Goal: Task Accomplishment & Management: Use online tool/utility

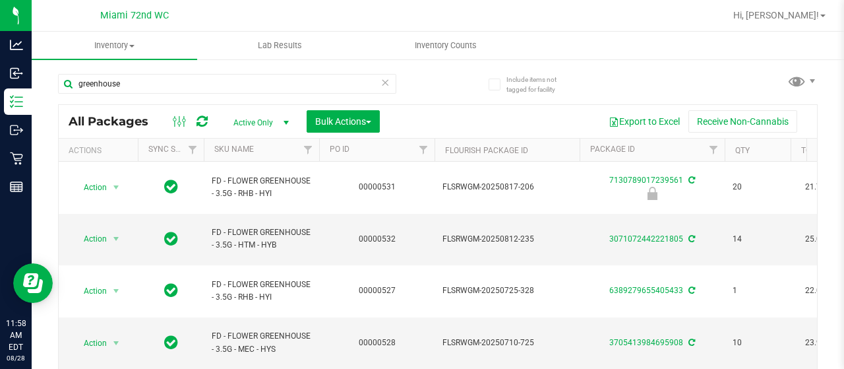
click at [274, 151] on th "SKU Name" at bounding box center [261, 150] width 115 height 23
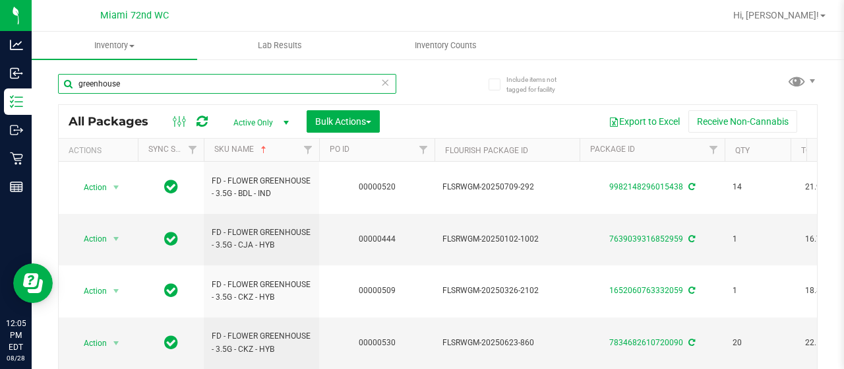
click at [226, 88] on input "greenhouse" at bounding box center [227, 84] width 338 height 20
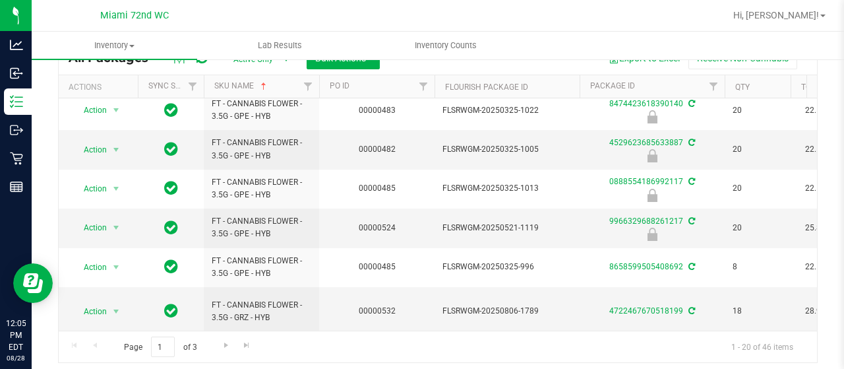
scroll to position [91, 0]
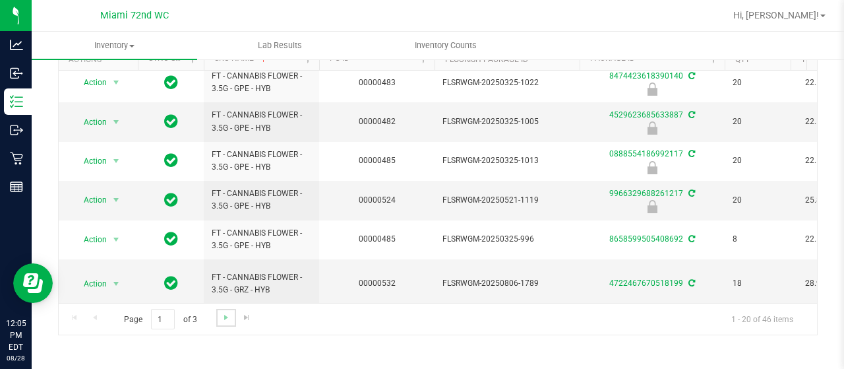
click at [222, 324] on link "Go to the next page" at bounding box center [225, 318] width 19 height 18
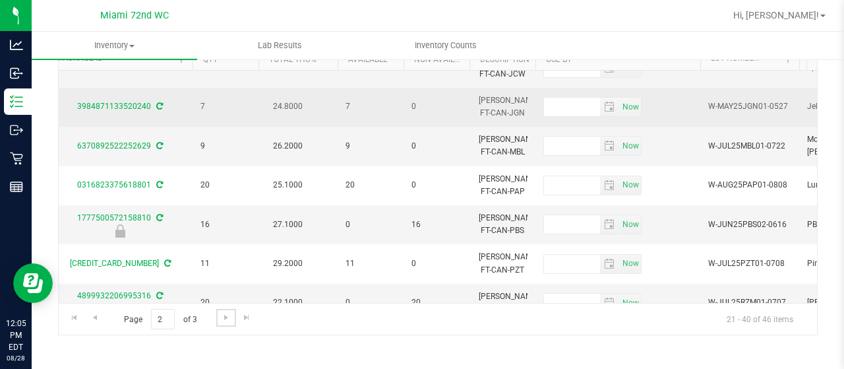
scroll to position [61, 557]
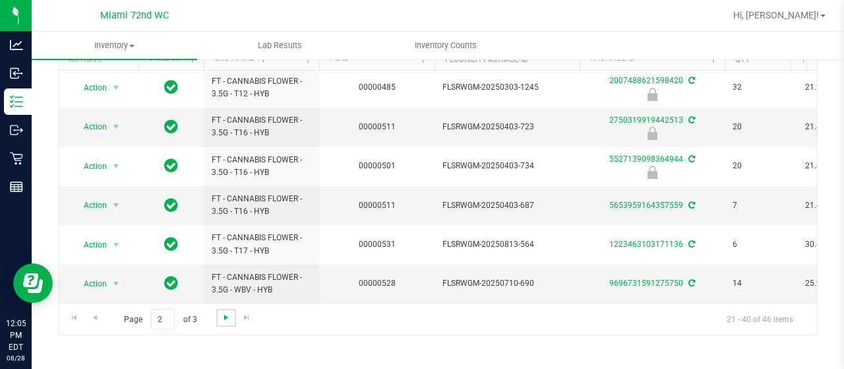
click at [226, 317] on span "Go to the next page" at bounding box center [226, 317] width 11 height 11
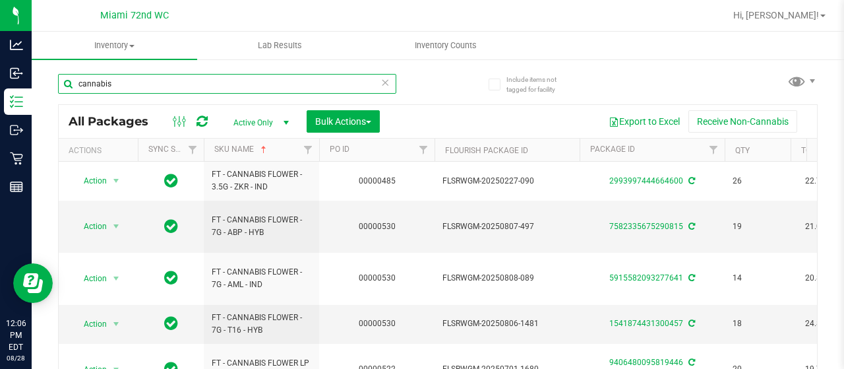
click at [224, 87] on input "cannabis" at bounding box center [227, 84] width 338 height 20
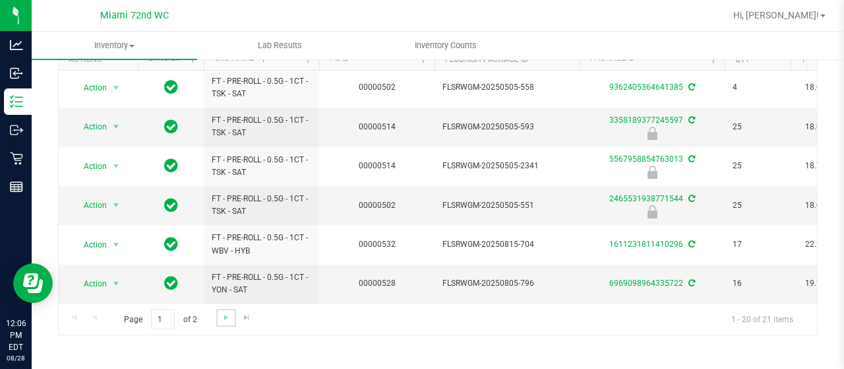
click at [224, 323] on link "Go to the next page" at bounding box center [225, 318] width 19 height 18
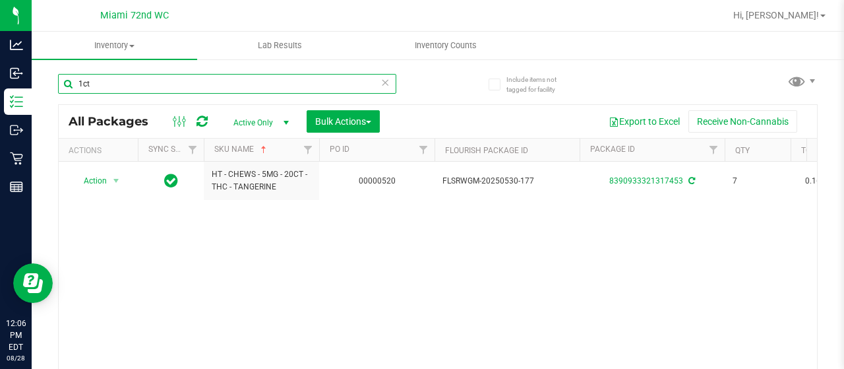
click at [195, 90] on input "1ct" at bounding box center [227, 84] width 338 height 20
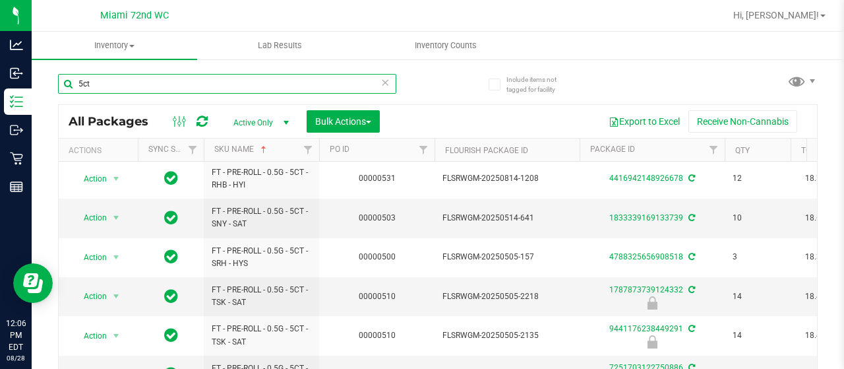
scroll to position [91, 0]
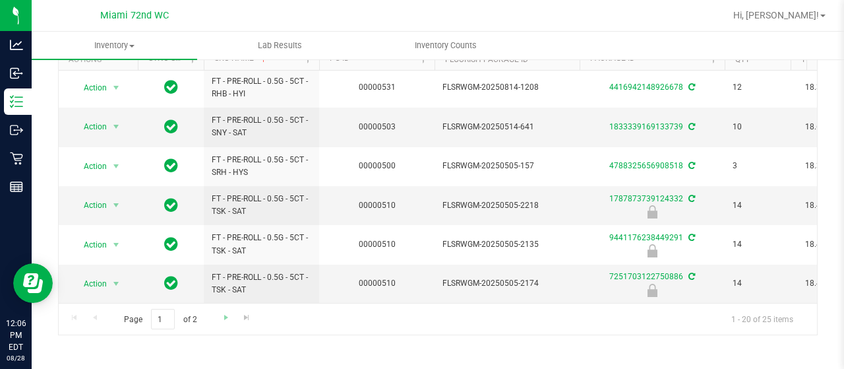
type input "5ct"
click at [218, 317] on link "Go to the next page" at bounding box center [225, 318] width 19 height 18
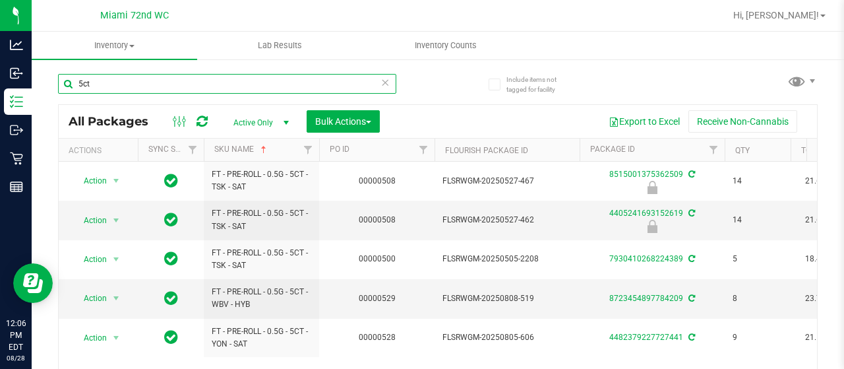
click at [147, 82] on input "5ct" at bounding box center [227, 84] width 338 height 20
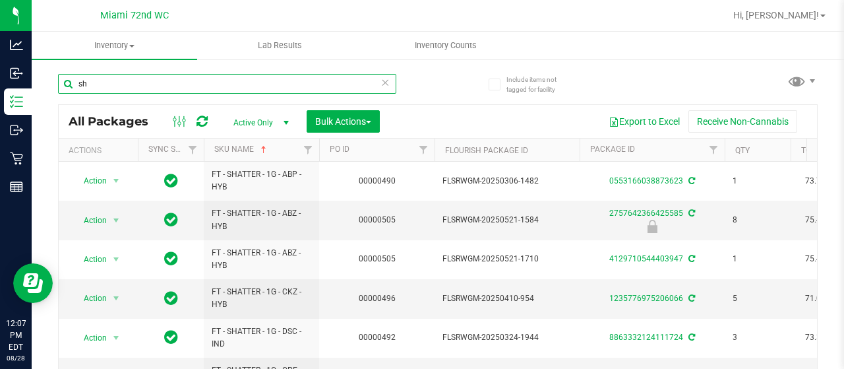
type input "s"
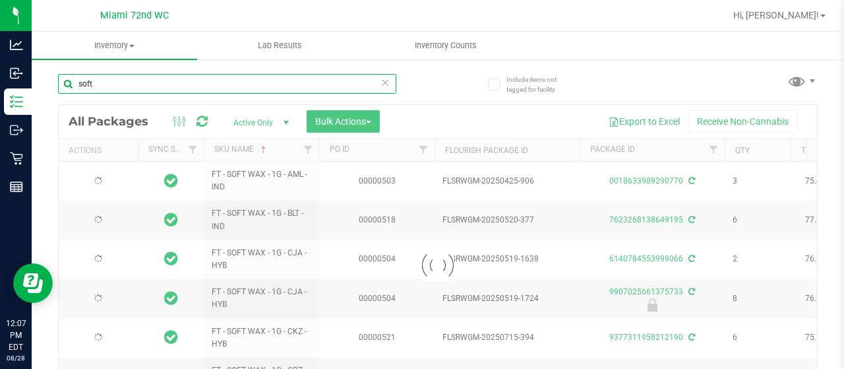
type input "soft"
type input "2026-02-06"
type input "2026-04-23"
type input "2026-07-03"
type input "2026-04-21"
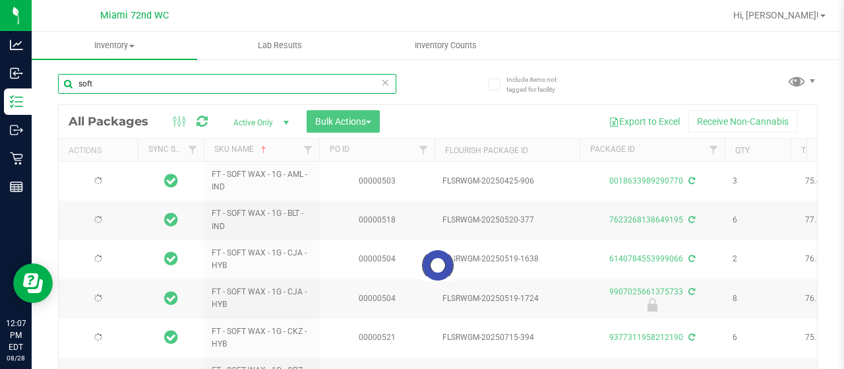
type input "2026-06-23"
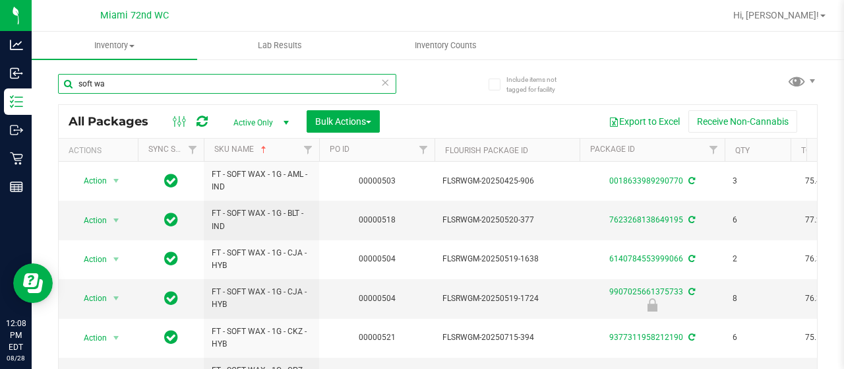
click at [191, 82] on input "soft wa" at bounding box center [227, 84] width 338 height 20
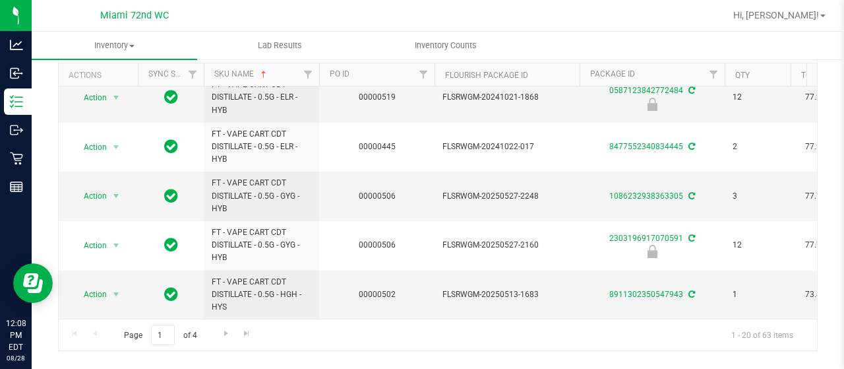
scroll to position [77, 0]
click at [224, 329] on span "Go to the next page" at bounding box center [226, 332] width 11 height 11
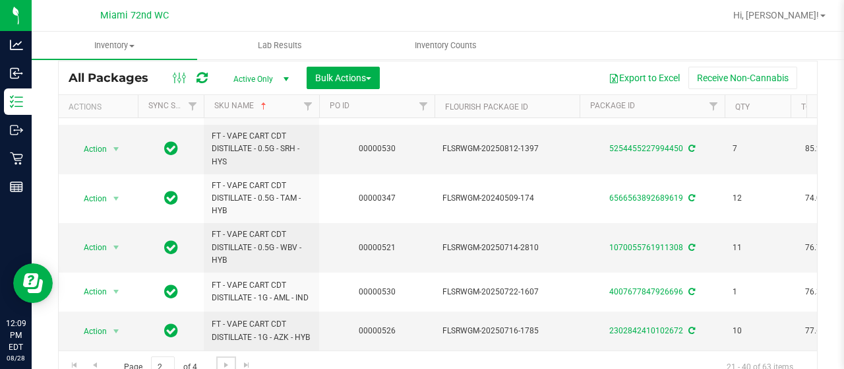
scroll to position [91, 0]
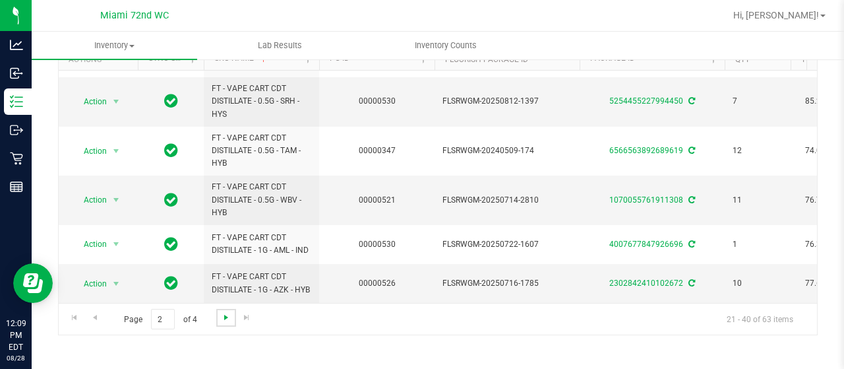
click at [228, 318] on span "Go to the next page" at bounding box center [226, 317] width 11 height 11
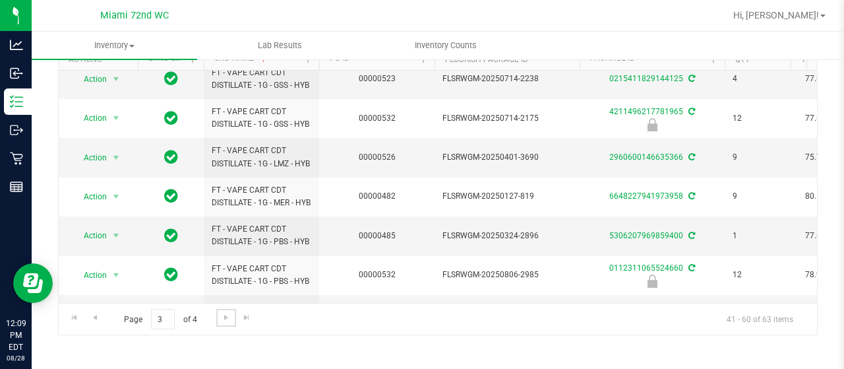
scroll to position [626, 0]
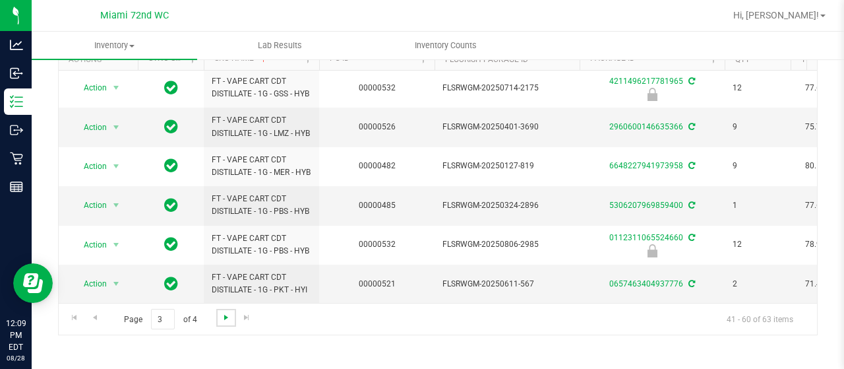
click at [224, 316] on span "Go to the next page" at bounding box center [226, 317] width 11 height 11
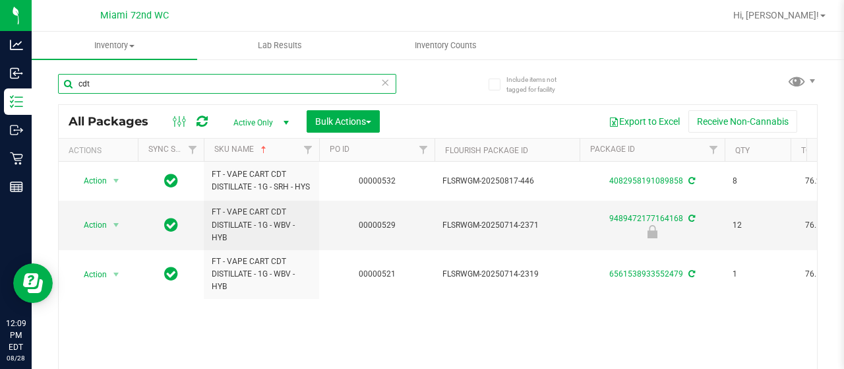
click at [182, 88] on input "cdt" at bounding box center [227, 84] width 338 height 20
type input "bdt"
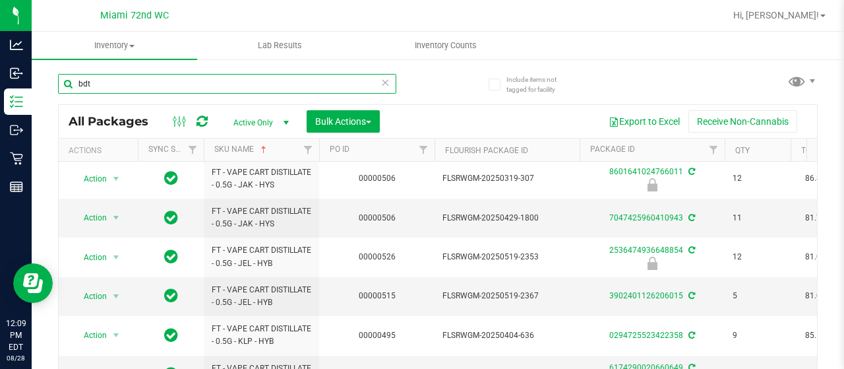
scroll to position [91, 0]
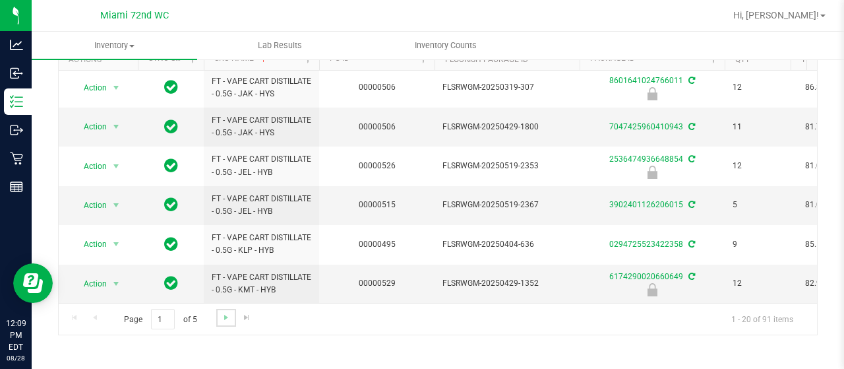
click at [220, 321] on link "Go to the next page" at bounding box center [225, 318] width 19 height 18
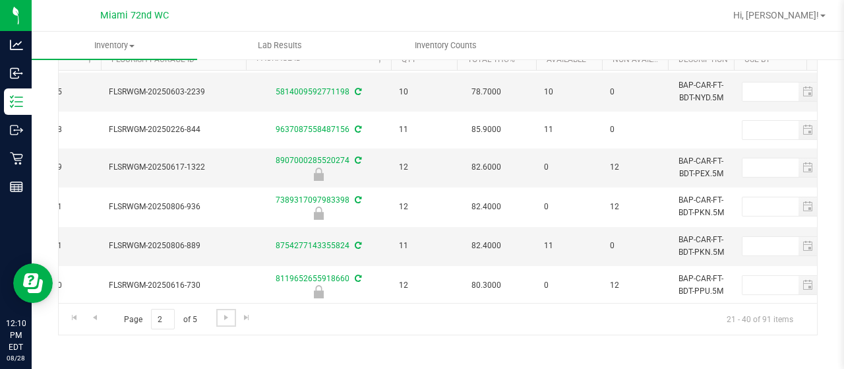
scroll to position [0, 396]
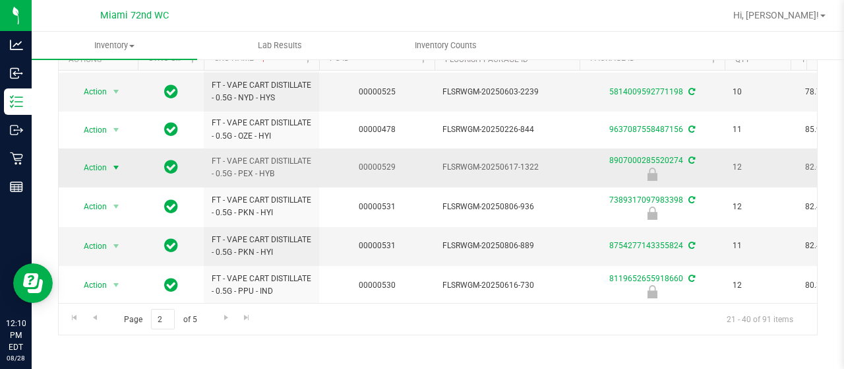
click at [105, 164] on span "Action" at bounding box center [90, 167] width 36 height 18
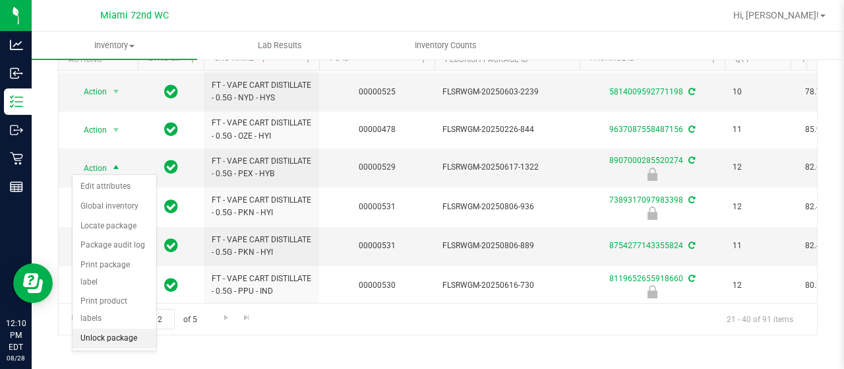
click at [131, 329] on li "Unlock package" at bounding box center [115, 339] width 84 height 20
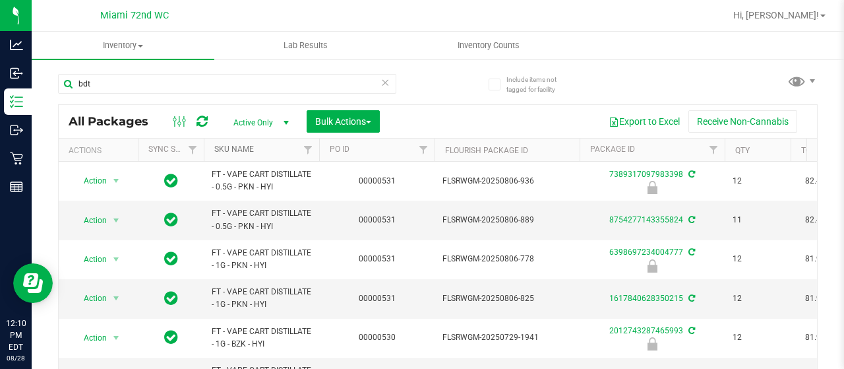
click at [247, 148] on link "SKU Name" at bounding box center [234, 148] width 40 height 9
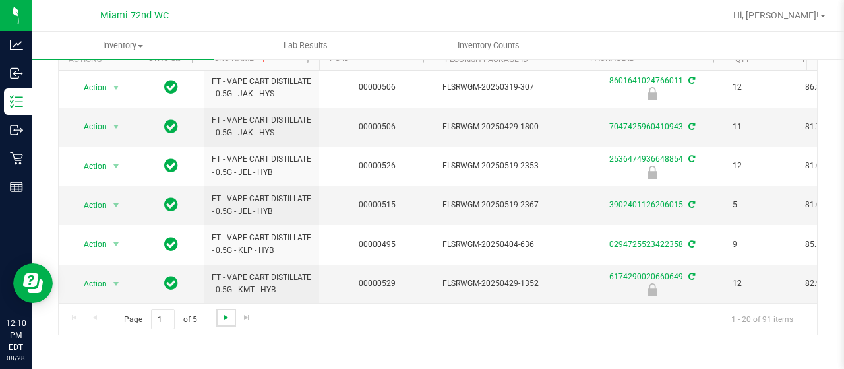
click at [223, 316] on span "Go to the next page" at bounding box center [226, 317] width 11 height 11
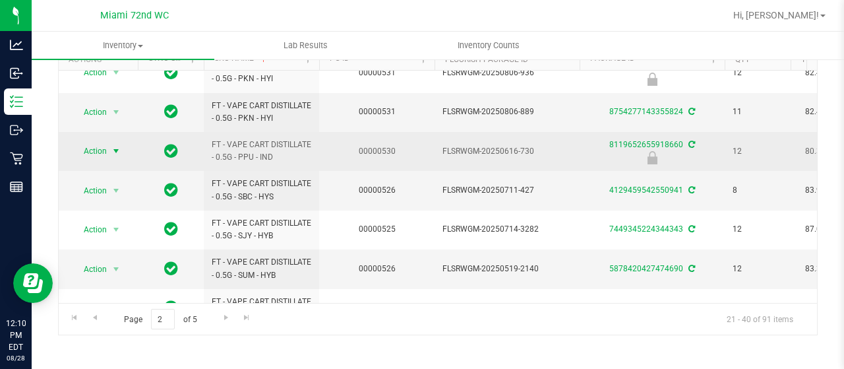
click at [116, 149] on span "select" at bounding box center [116, 151] width 11 height 11
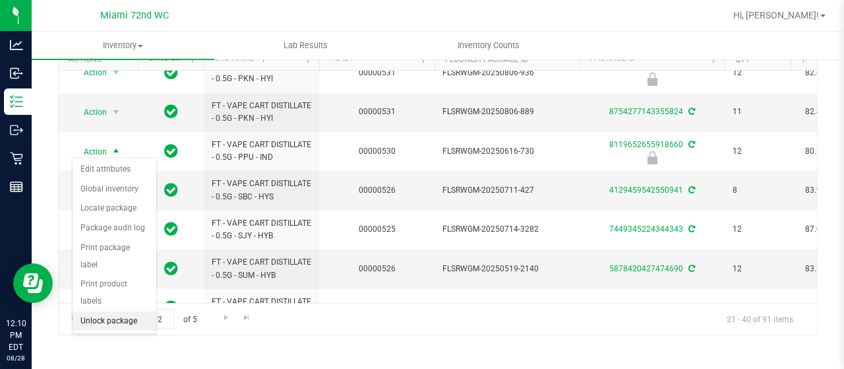
click at [118, 311] on li "Unlock package" at bounding box center [115, 321] width 84 height 20
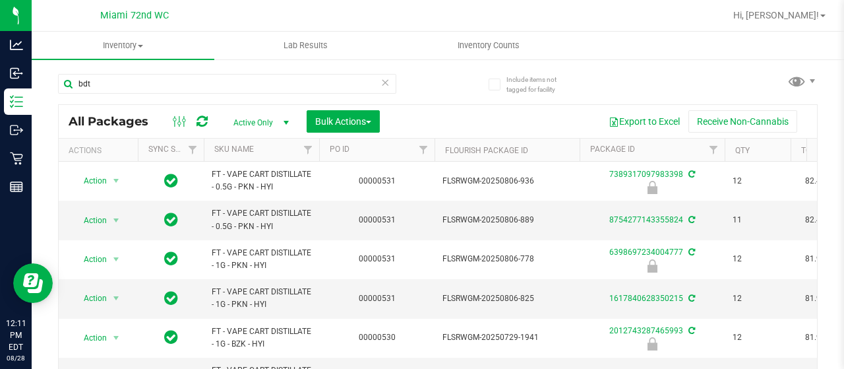
click at [270, 149] on th "SKU Name" at bounding box center [261, 150] width 115 height 23
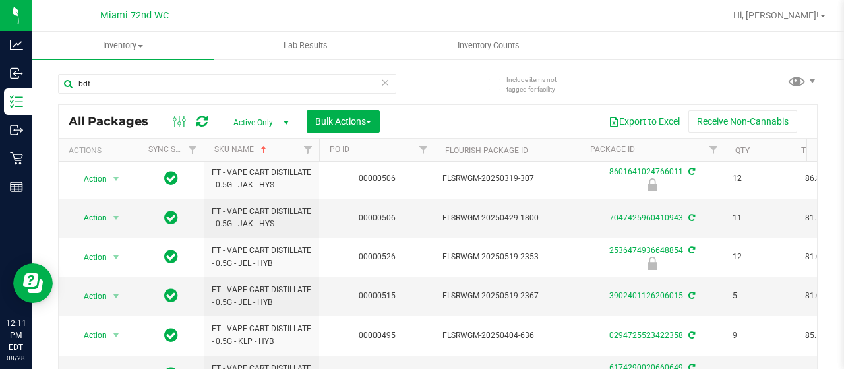
click at [208, 220] on td "FT - VAPE CART DISTILLATE - 0.5G - JAK - HYS" at bounding box center [261, 218] width 115 height 39
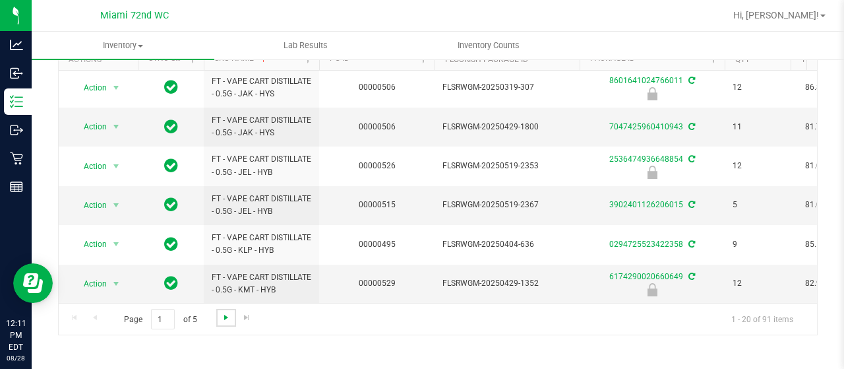
click at [224, 317] on span "Go to the next page" at bounding box center [226, 317] width 11 height 11
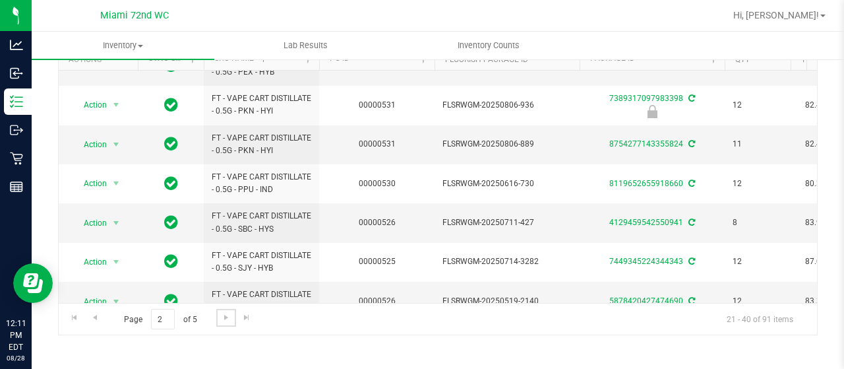
scroll to position [576, 0]
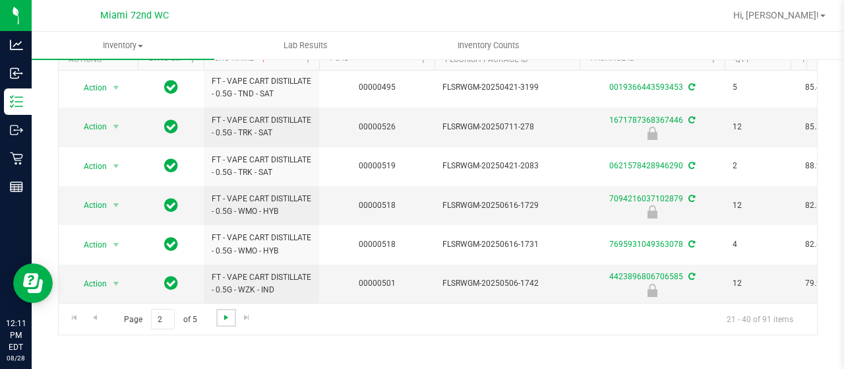
click at [229, 315] on span "Go to the next page" at bounding box center [226, 317] width 11 height 11
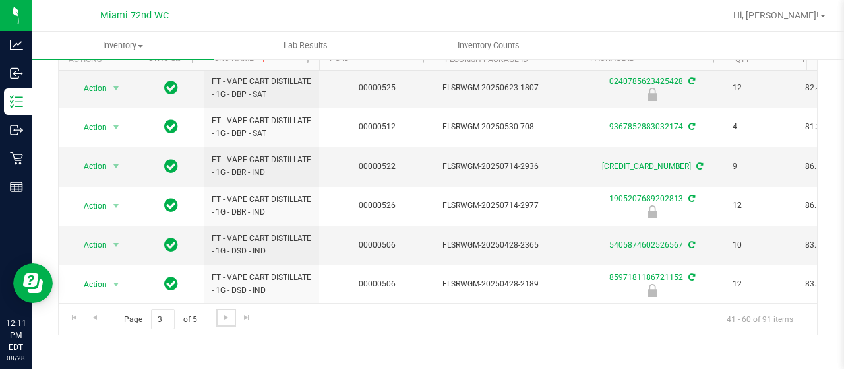
scroll to position [556, 0]
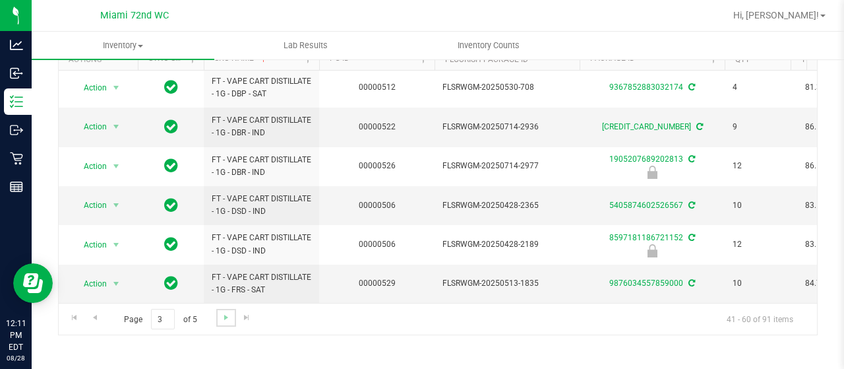
click at [226, 323] on link "Go to the next page" at bounding box center [225, 318] width 19 height 18
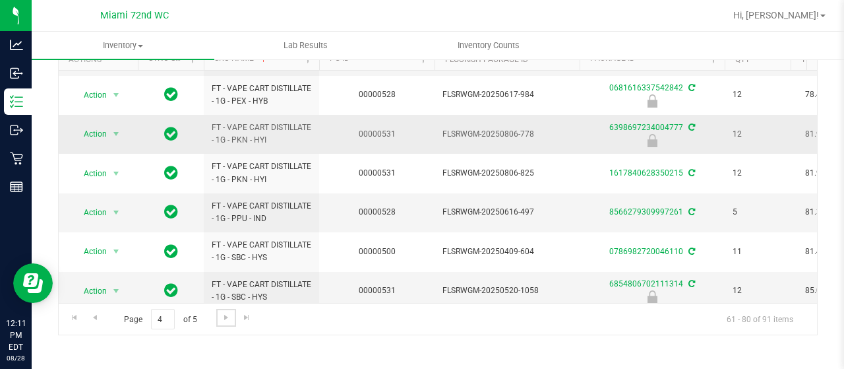
scroll to position [552, 0]
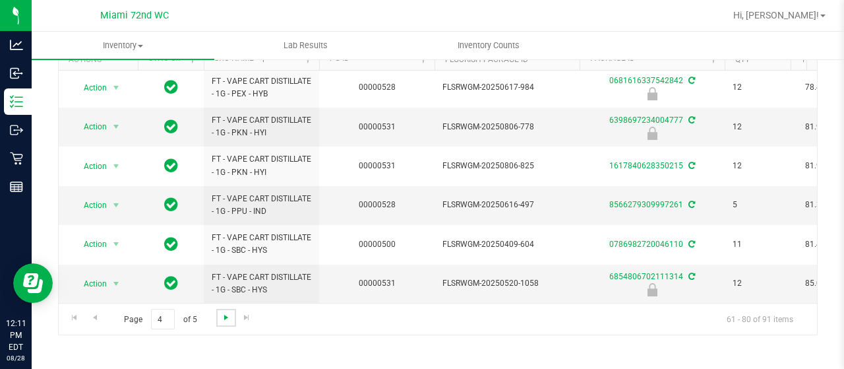
click at [228, 315] on span "Go to the next page" at bounding box center [226, 317] width 11 height 11
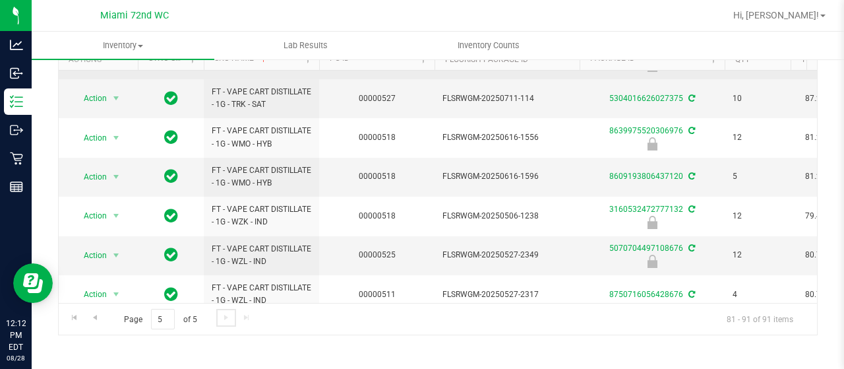
scroll to position [206, 0]
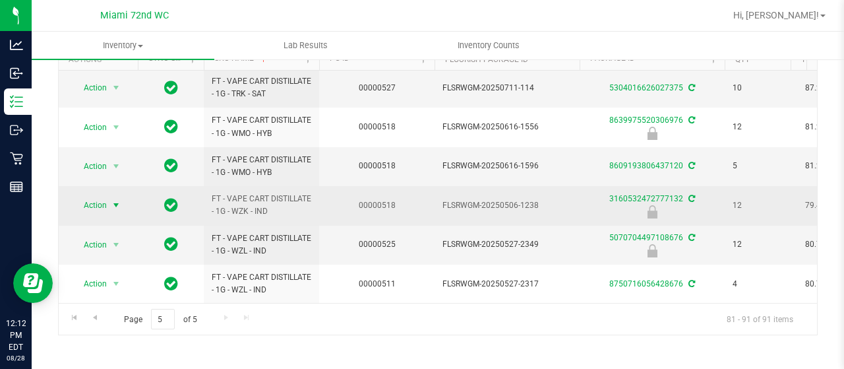
click at [113, 200] on span "select" at bounding box center [116, 205] width 11 height 11
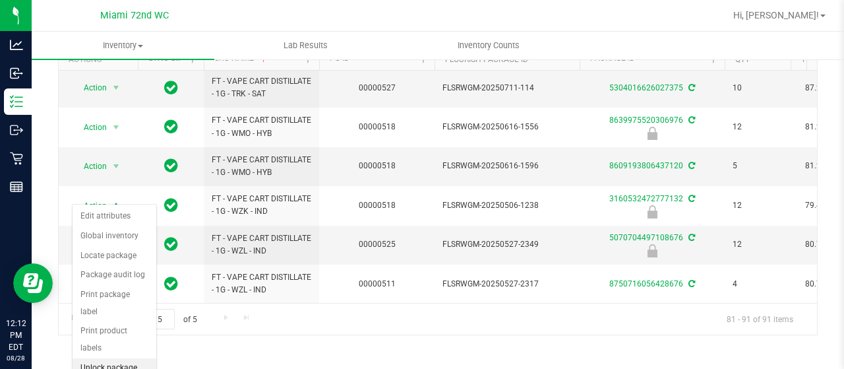
click at [115, 358] on li "Unlock package" at bounding box center [115, 368] width 84 height 20
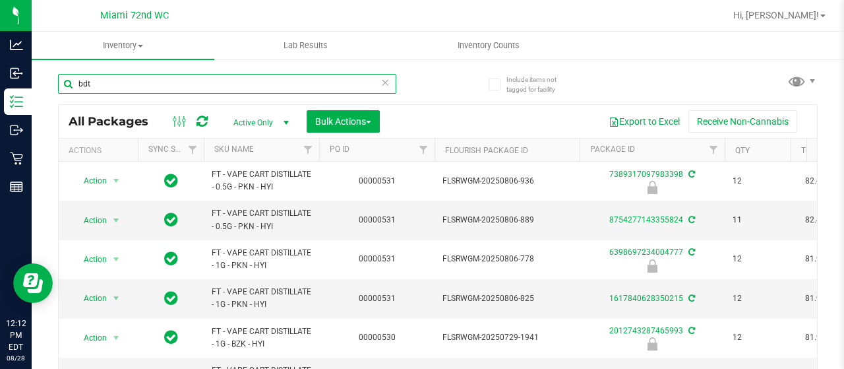
click at [193, 80] on input "bdt" at bounding box center [227, 84] width 338 height 20
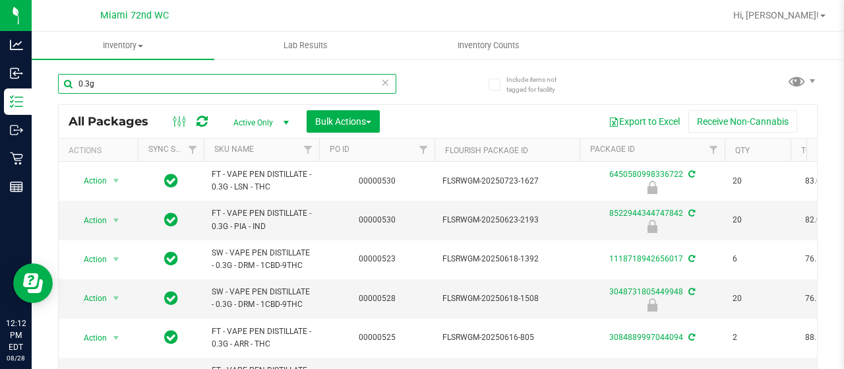
type input "0.3g"
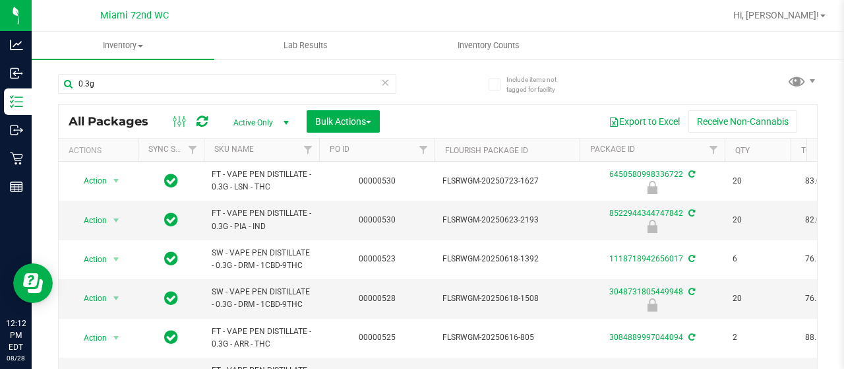
click at [267, 148] on th "SKU Name" at bounding box center [261, 150] width 115 height 23
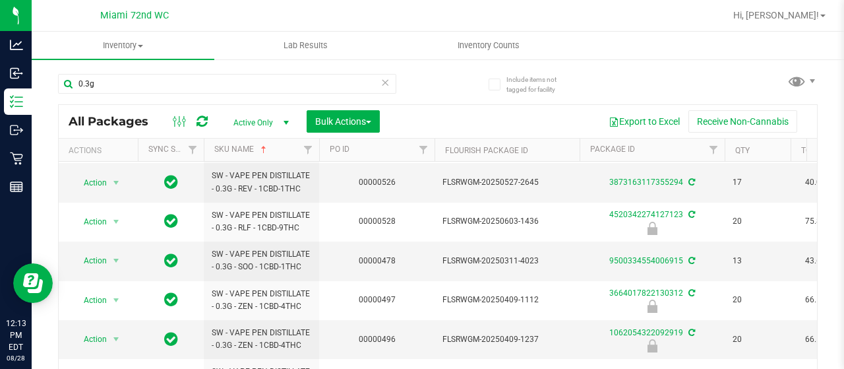
scroll to position [517, 0]
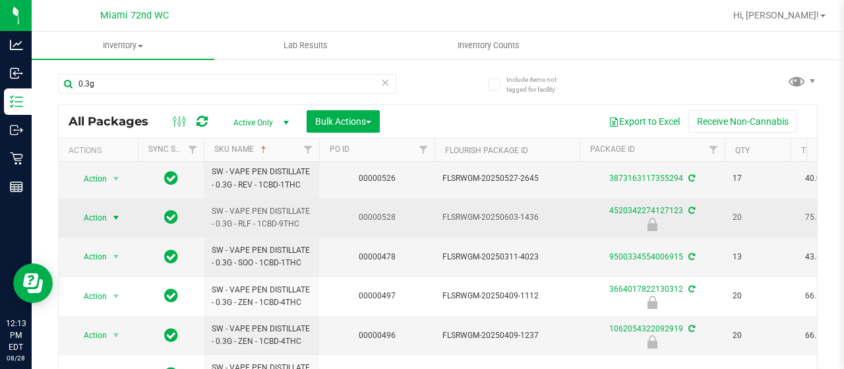
click at [94, 208] on span "Action" at bounding box center [90, 217] width 36 height 18
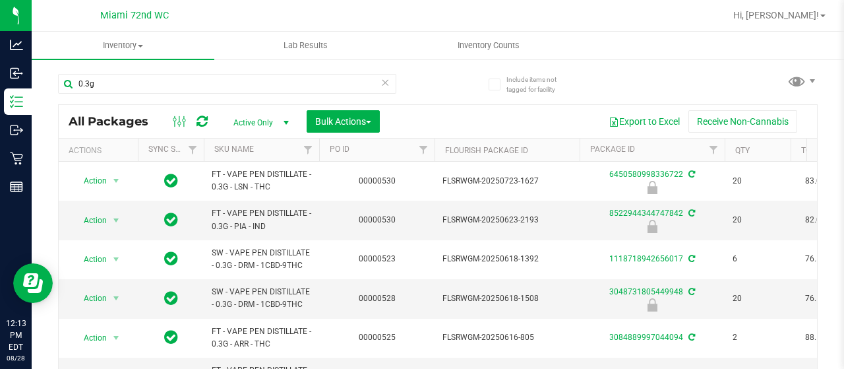
scroll to position [1, 0]
click at [270, 151] on th "SKU Name" at bounding box center [261, 149] width 115 height 23
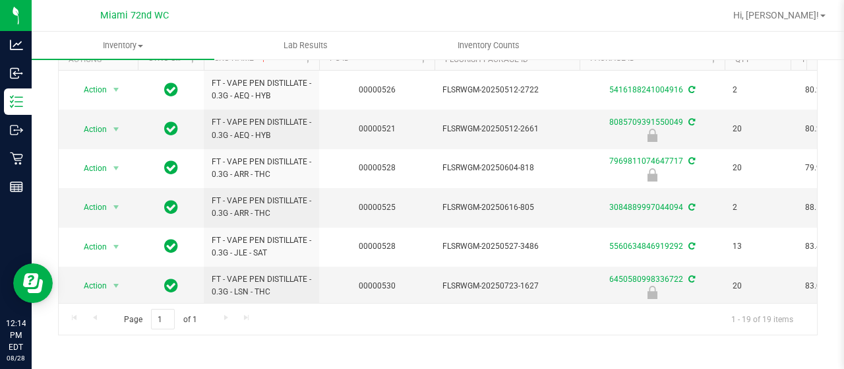
scroll to position [0, 0]
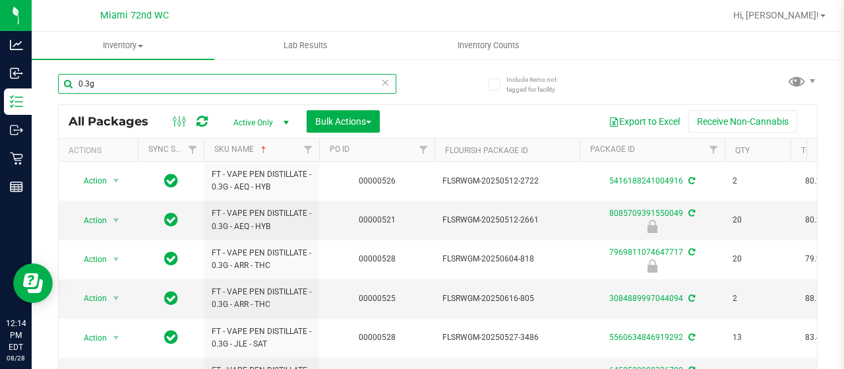
click at [215, 86] on input "0.3g" at bounding box center [227, 84] width 338 height 20
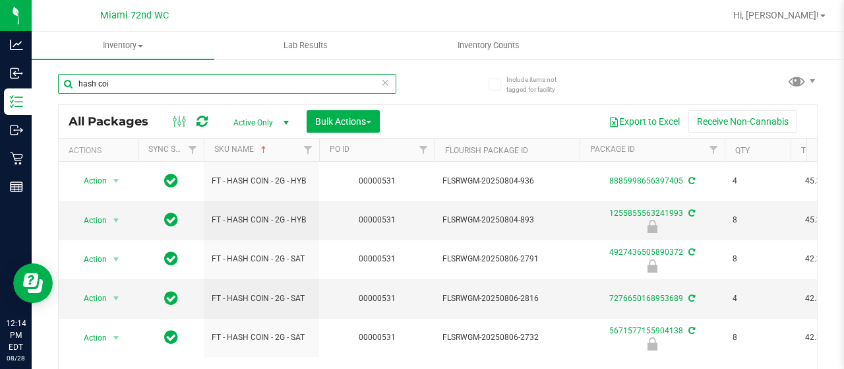
click at [300, 90] on input "hash coi" at bounding box center [227, 84] width 338 height 20
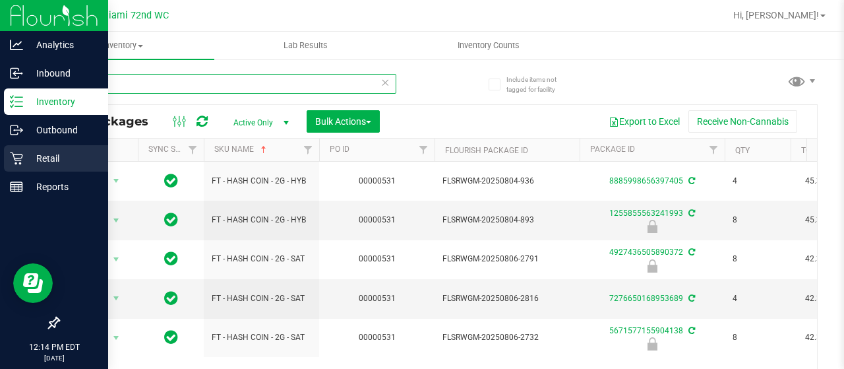
type input "hash coi"
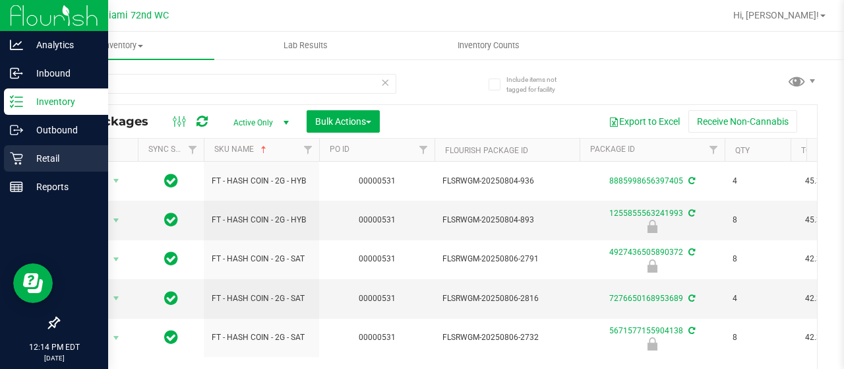
click at [20, 158] on icon at bounding box center [16, 158] width 13 height 13
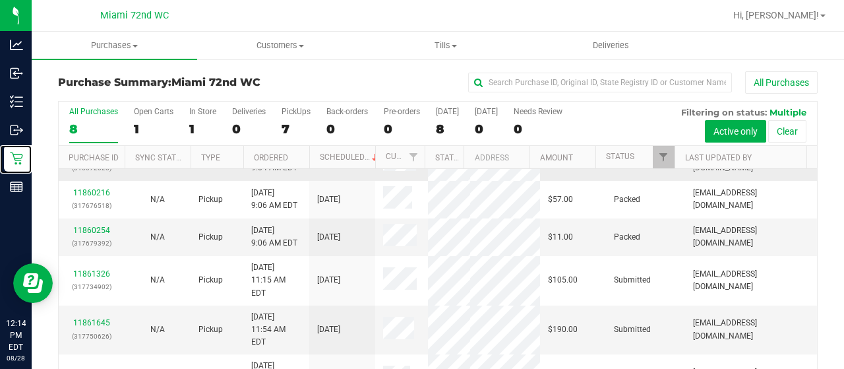
scroll to position [82, 0]
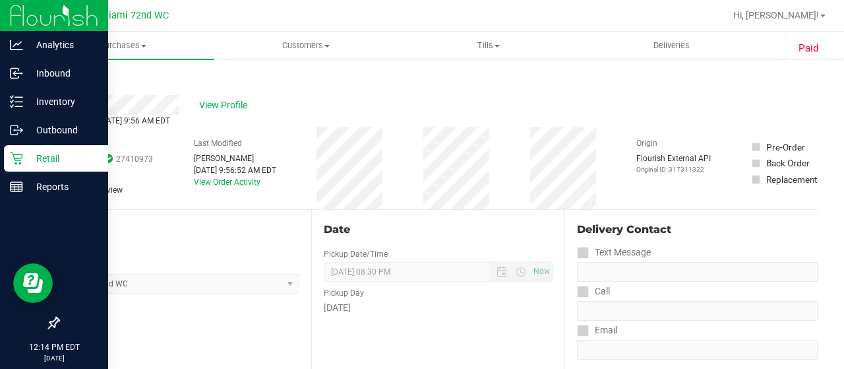
click at [30, 162] on p "Retail" at bounding box center [62, 158] width 79 height 16
